Goal: Task Accomplishment & Management: Manage account settings

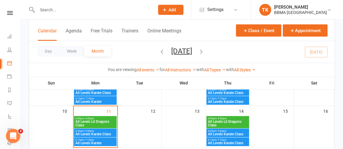
click at [84, 120] on span "All Levels Lil Dragons Class" at bounding box center [95, 123] width 40 height 7
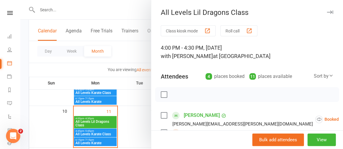
click at [228, 31] on button "Roll call" at bounding box center [238, 30] width 37 height 11
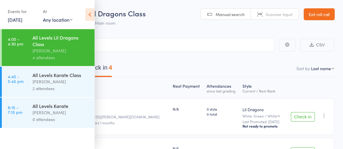
click at [83, 52] on div "[PERSON_NAME]" at bounding box center [60, 50] width 57 height 7
click at [91, 12] on icon at bounding box center [89, 14] width 9 height 13
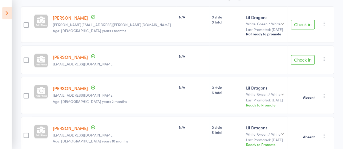
scroll to position [93, 0]
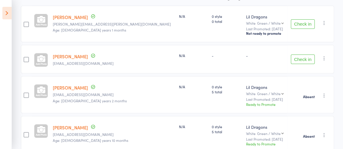
click at [298, 25] on button "Check in" at bounding box center [302, 24] width 24 height 10
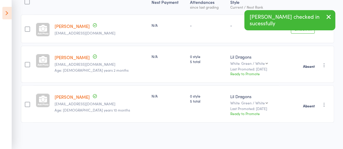
scroll to position [82, 0]
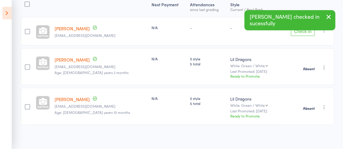
click at [301, 31] on button "Check in" at bounding box center [302, 32] width 24 height 10
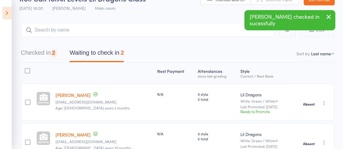
scroll to position [0, 0]
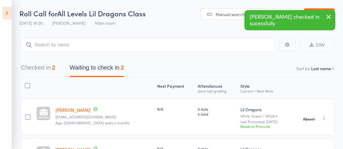
click at [33, 67] on button "Checked in 2" at bounding box center [38, 69] width 34 height 16
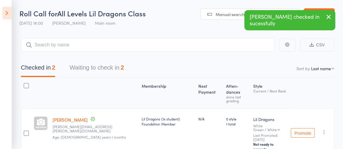
scroll to position [51, 0]
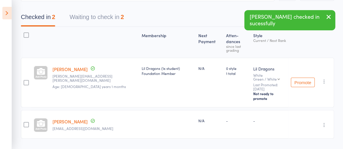
click at [78, 119] on link "[PERSON_NAME]" at bounding box center [69, 122] width 35 height 6
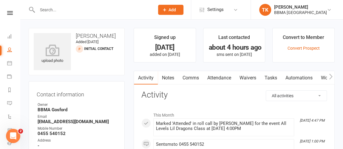
click at [166, 79] on link "Notes" at bounding box center [168, 78] width 21 height 14
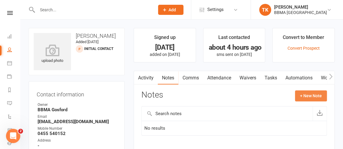
click at [302, 93] on button "+ New Note" at bounding box center [311, 96] width 32 height 11
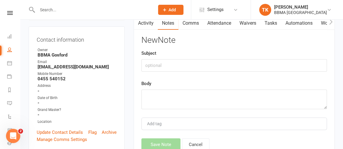
scroll to position [55, 0]
click at [232, 91] on textarea at bounding box center [233, 99] width 185 height 20
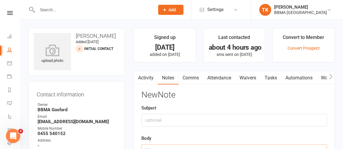
scroll to position [3, 0]
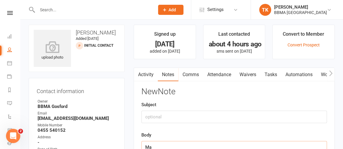
type textarea "M"
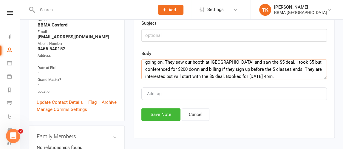
scroll to position [86, 0]
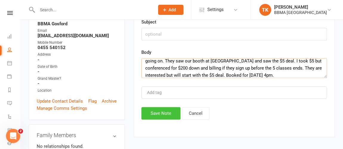
type textarea "[PERSON_NAME] did her first class. She had fun. Dad did the PA while the class …"
click at [162, 115] on button "Save Note" at bounding box center [160, 113] width 39 height 13
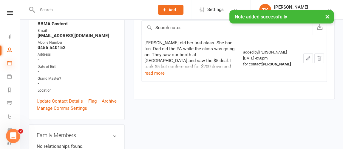
click at [7, 64] on icon at bounding box center [9, 63] width 5 height 5
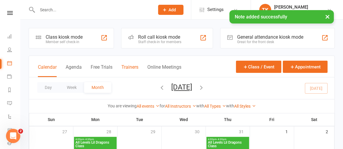
click at [135, 69] on button "Trainers" at bounding box center [129, 70] width 17 height 13
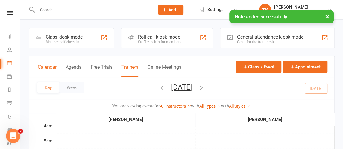
click at [45, 65] on button "Calendar" at bounding box center [47, 70] width 19 height 13
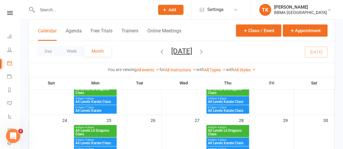
scroll to position [164, 0]
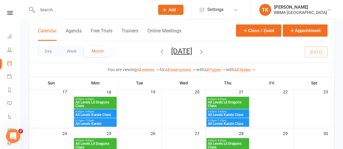
click at [97, 105] on span "All Levels Lil Dragons Class" at bounding box center [95, 104] width 40 height 7
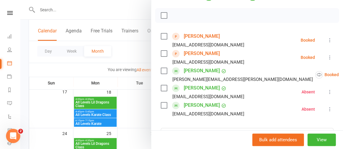
scroll to position [114, 0]
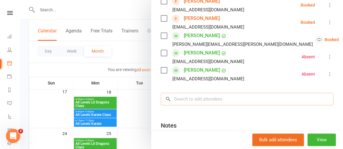
click at [188, 99] on input "search" at bounding box center [247, 99] width 172 height 13
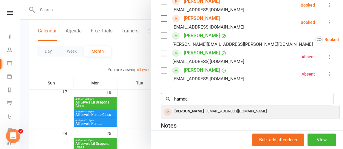
type input "hamda"
click at [182, 112] on div "[PERSON_NAME]" at bounding box center [189, 111] width 34 height 9
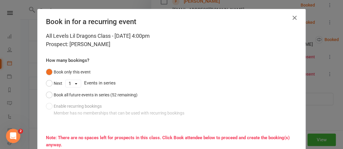
scroll to position [24, 0]
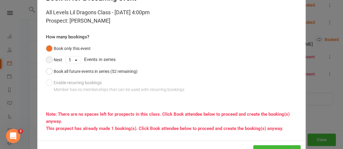
click at [51, 60] on button "Next" at bounding box center [54, 59] width 16 height 11
click at [77, 60] on select "1 2 3 4 5 6 7 8 9 10 11 12 13 14 15 16 17 18 19 20 21 22 23 24 25 26 27 28 29 3…" at bounding box center [73, 60] width 15 height 7
select select "3"
click at [66, 57] on select "1 2 3 4 5 6 7 8 9 10 11 12 13 14 15 16 17 18 19 20 21 22 23 24 25 26 27 28 29 3…" at bounding box center [73, 60] width 15 height 7
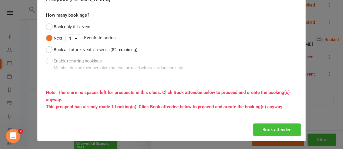
click at [272, 131] on button "Book attendee" at bounding box center [276, 130] width 47 height 13
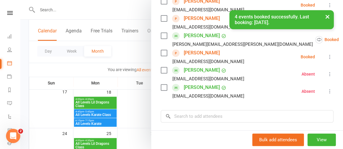
click at [24, 78] on div at bounding box center [181, 74] width 322 height 149
